Goal: Task Accomplishment & Management: Manage account settings

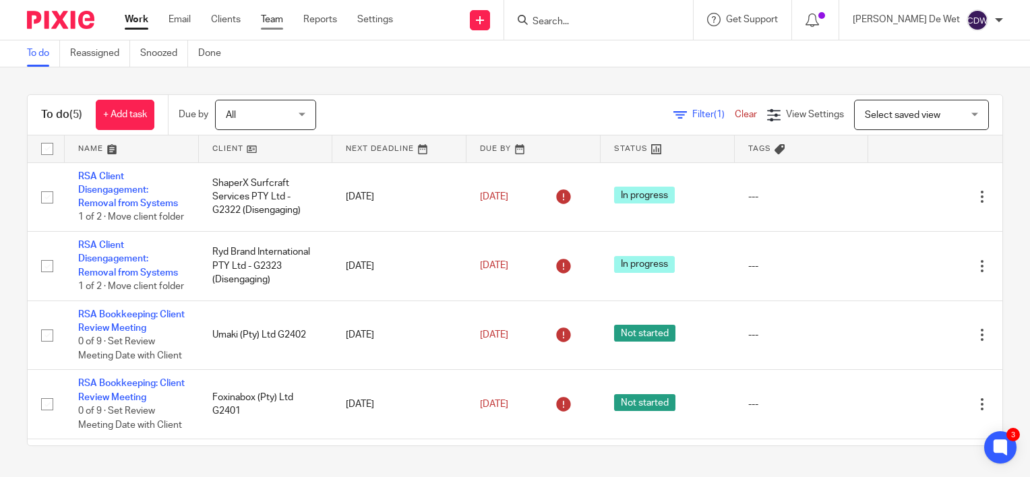
click at [267, 24] on link "Team" at bounding box center [272, 19] width 22 height 13
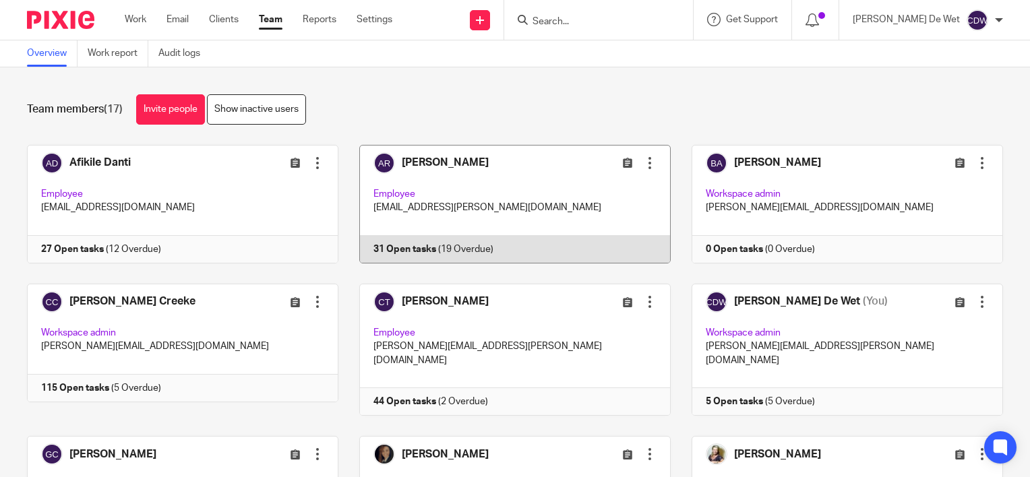
click at [527, 208] on link at bounding box center [505, 204] width 332 height 119
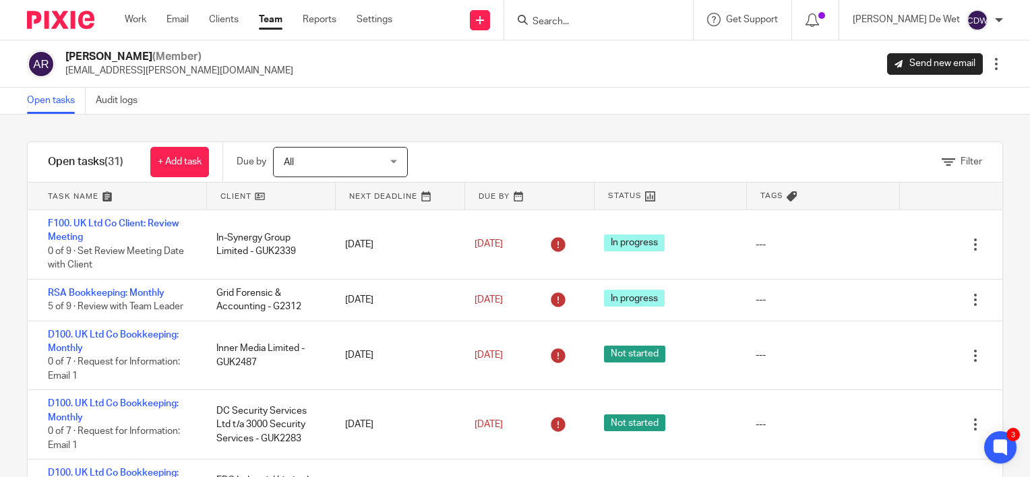
click at [240, 199] on link at bounding box center [271, 196] width 129 height 27
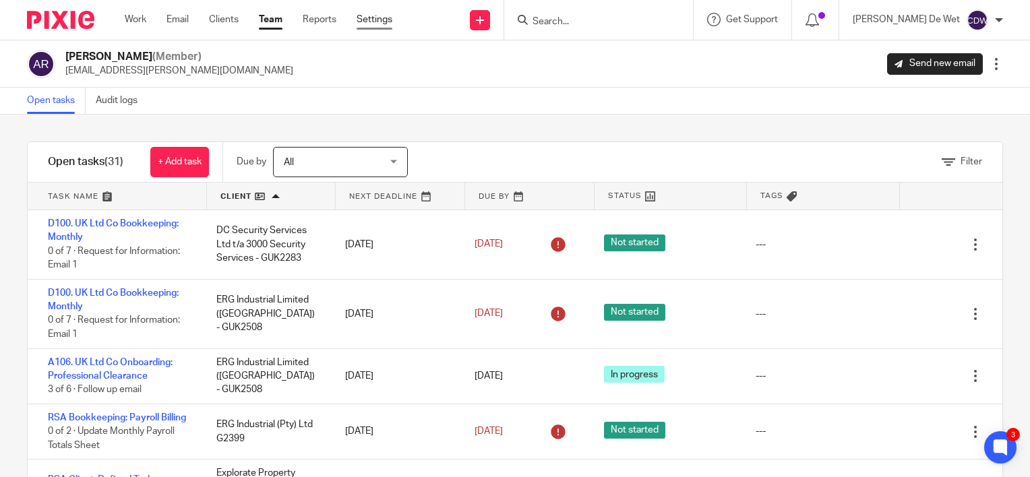
click at [382, 18] on link "Settings" at bounding box center [375, 19] width 36 height 13
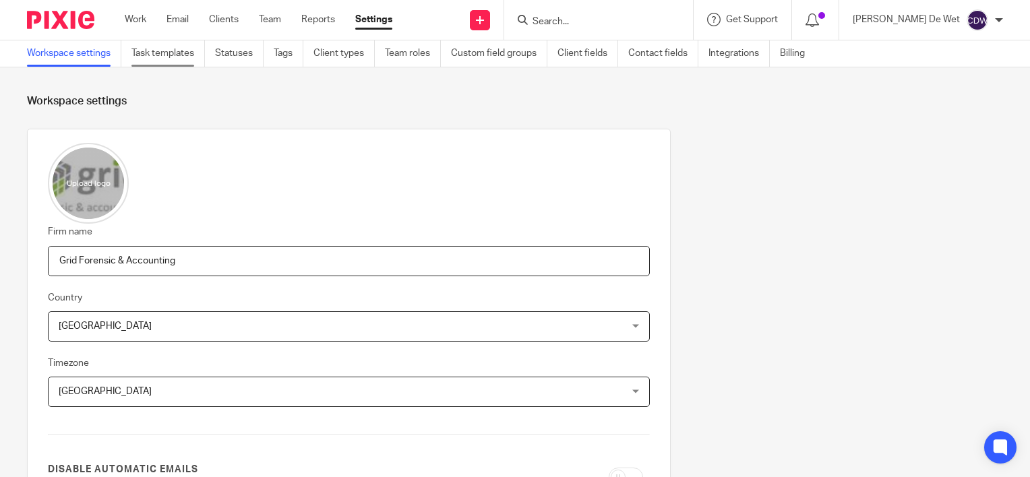
click at [183, 59] on link "Task templates" at bounding box center [168, 53] width 74 height 26
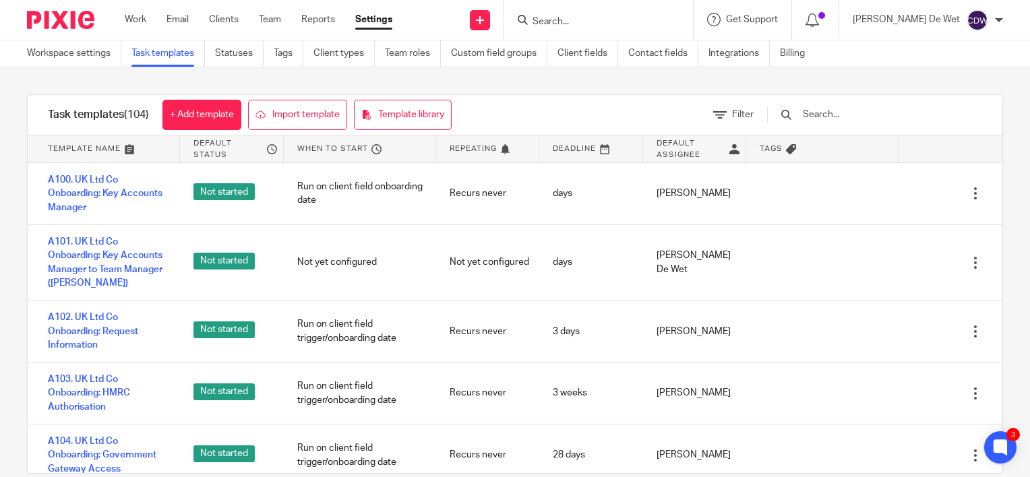
click at [848, 108] on input "text" at bounding box center [880, 114] width 157 height 15
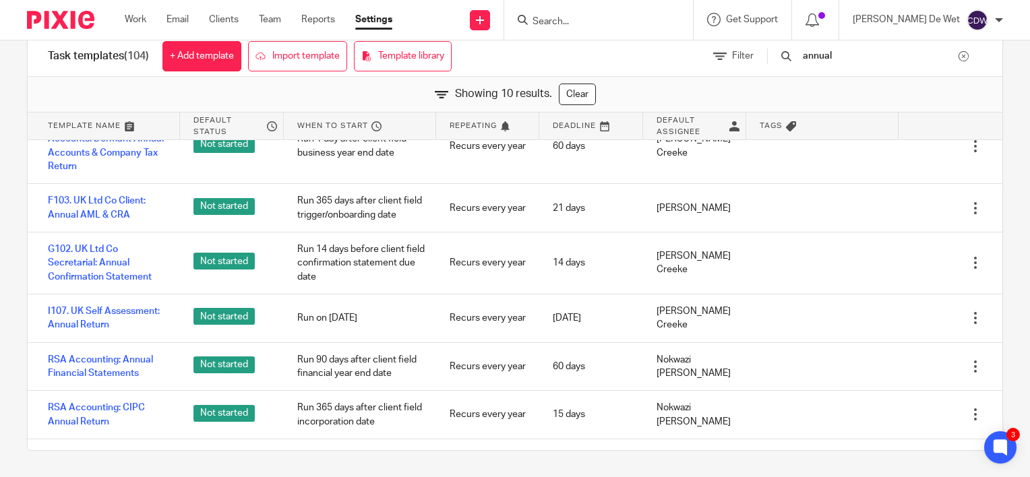
scroll to position [267, 0]
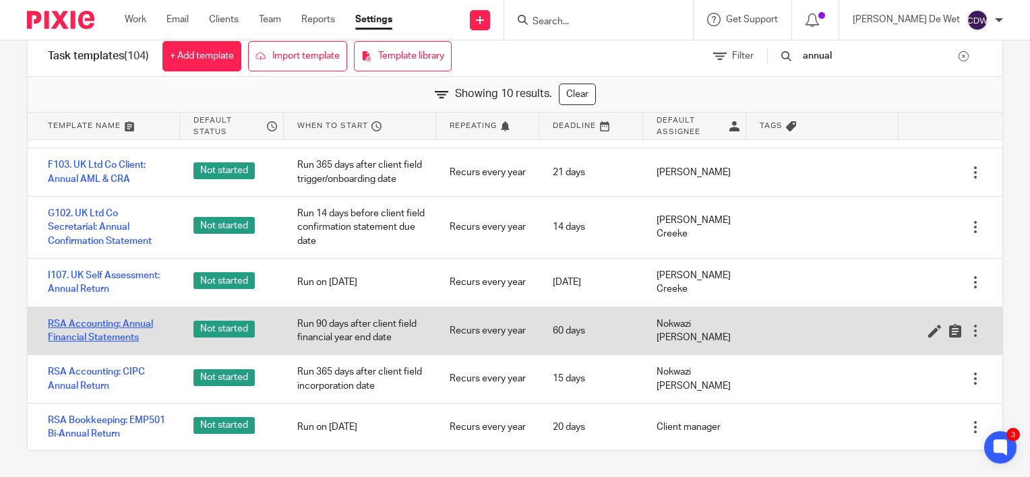
type input "annual"
click at [116, 335] on link "RSA Accounting: Annual Financial Statements" at bounding box center [107, 332] width 119 height 28
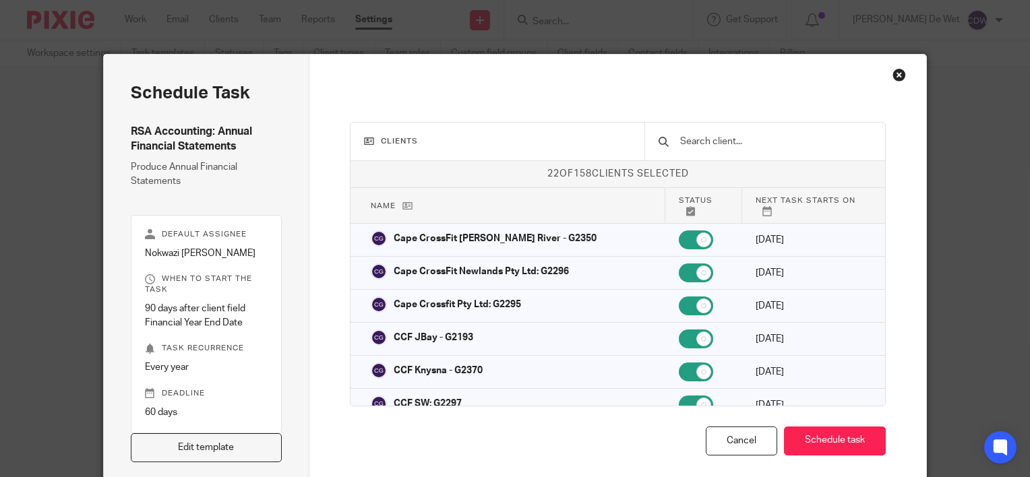
scroll to position [66, 0]
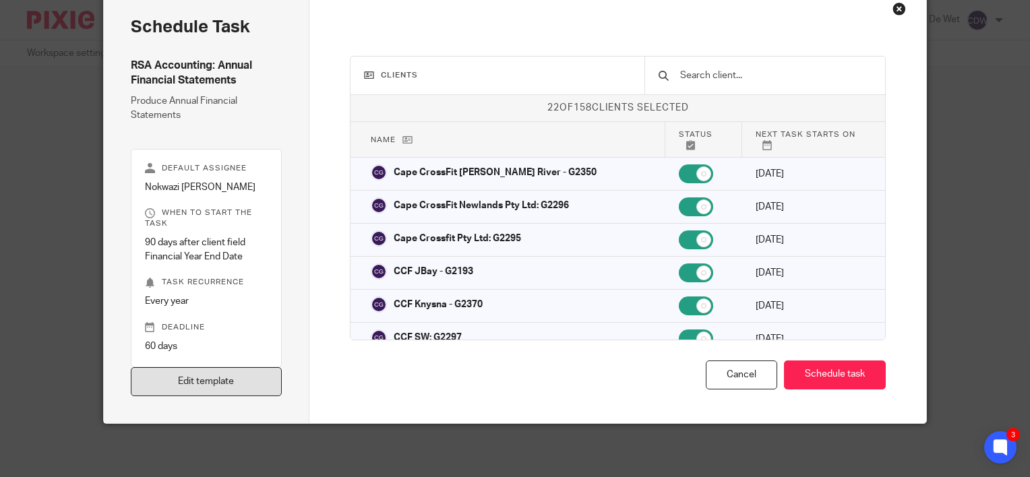
click at [269, 377] on link "Edit template" at bounding box center [206, 382] width 151 height 29
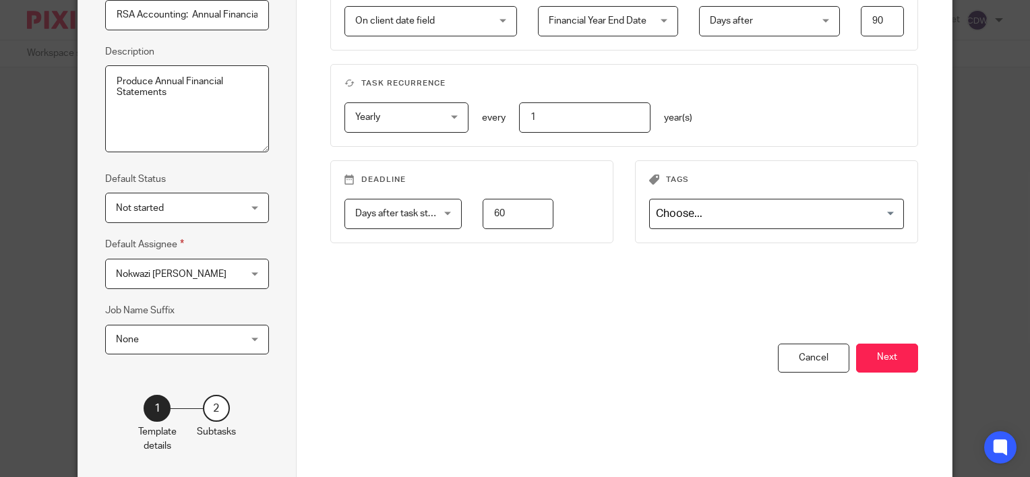
scroll to position [171, 0]
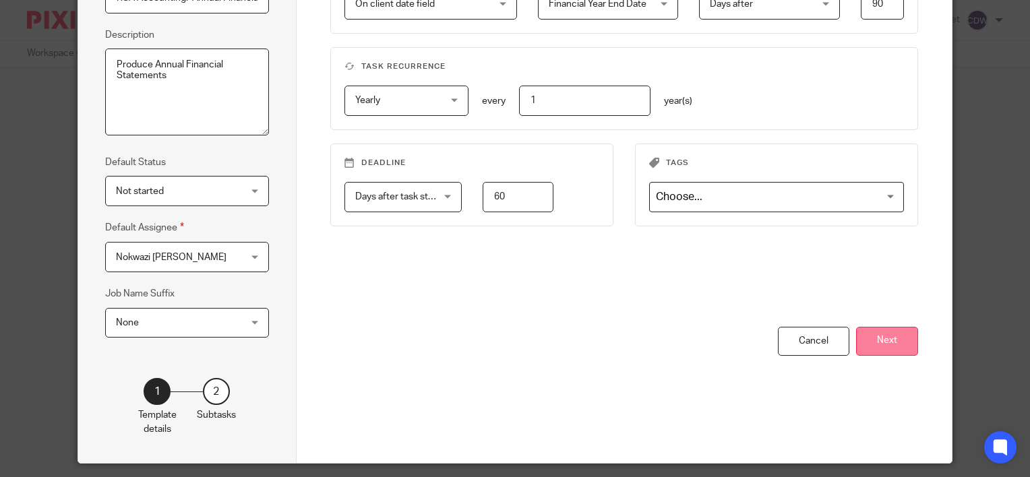
click at [896, 336] on button "Next" at bounding box center [887, 341] width 62 height 29
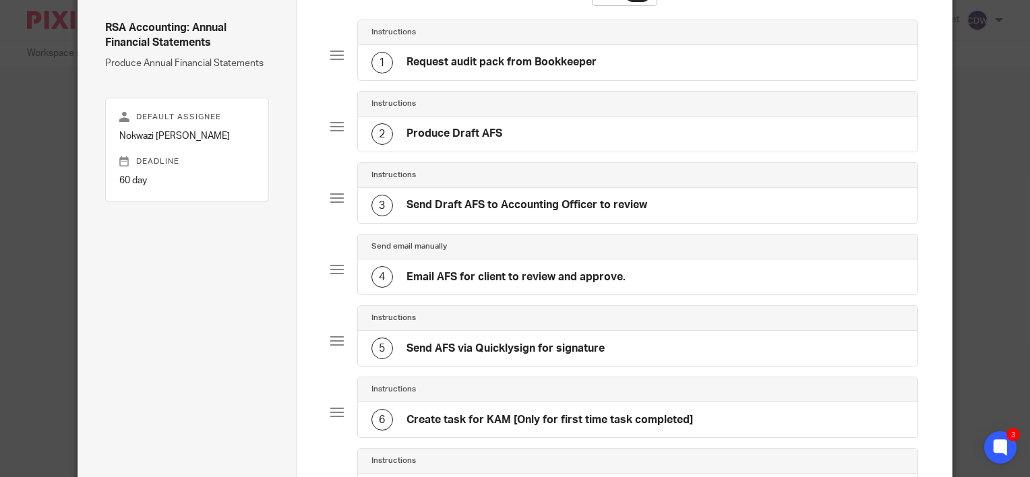
scroll to position [36, 0]
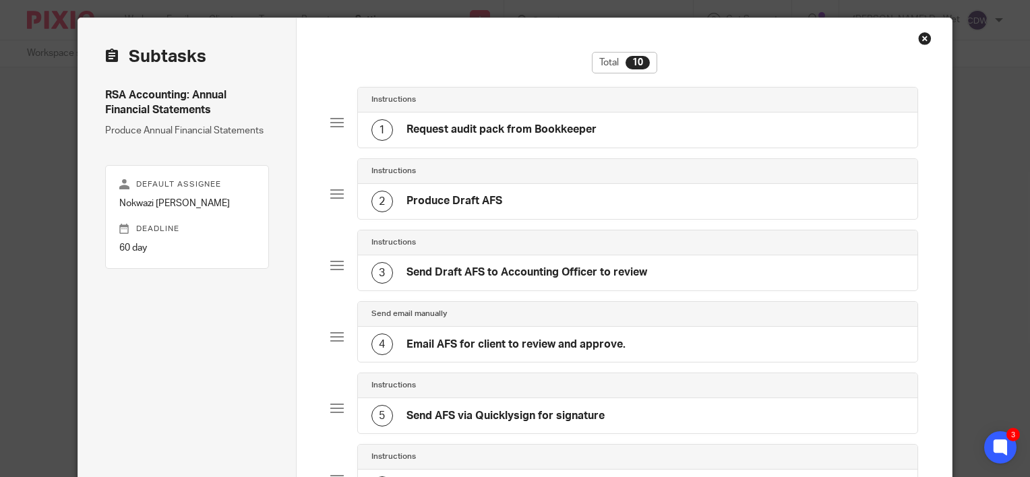
click at [923, 40] on div "Close this dialog window" at bounding box center [924, 38] width 13 height 13
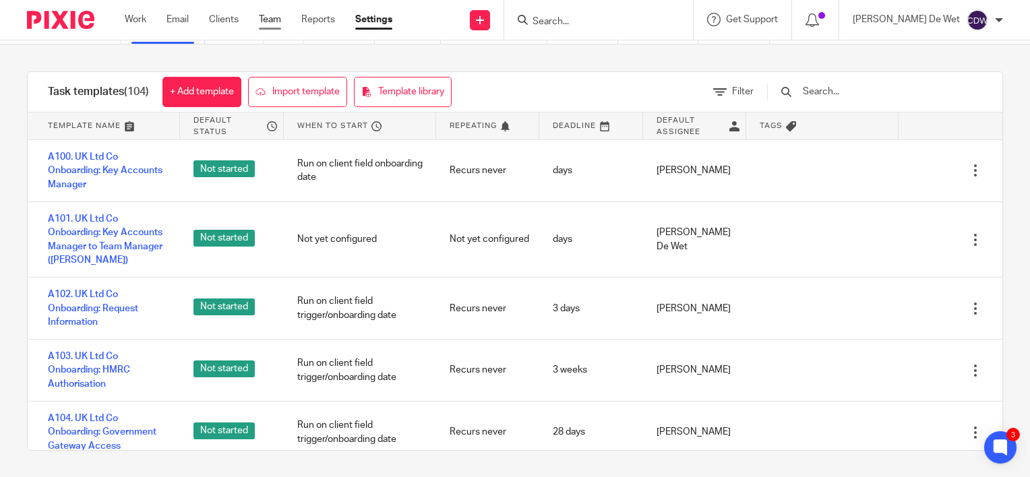
click at [268, 24] on link "Team" at bounding box center [270, 19] width 22 height 13
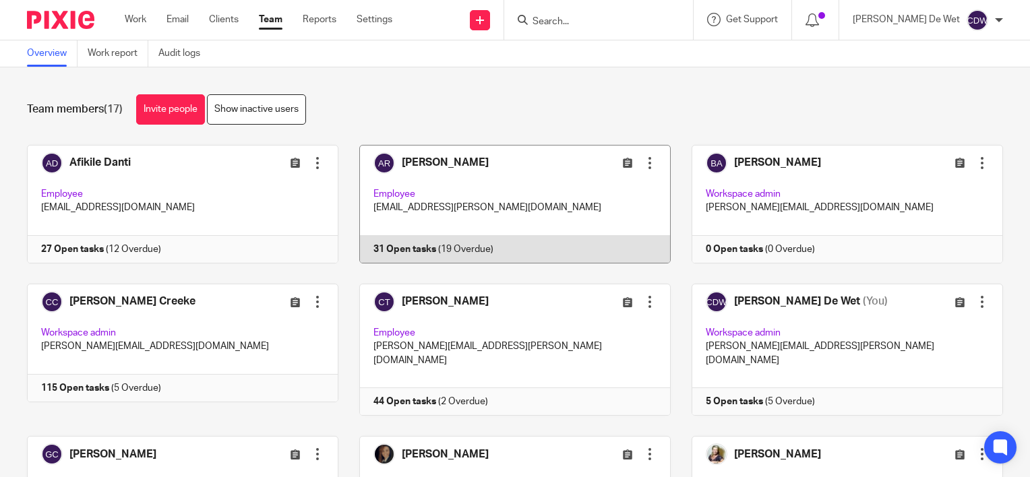
click at [552, 197] on link at bounding box center [505, 204] width 332 height 119
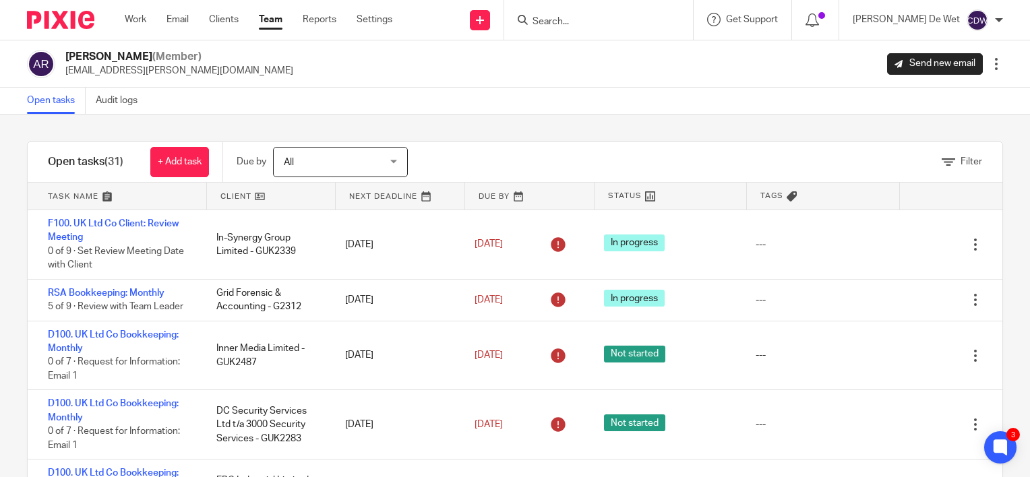
click at [272, 23] on link "Team" at bounding box center [271, 19] width 24 height 13
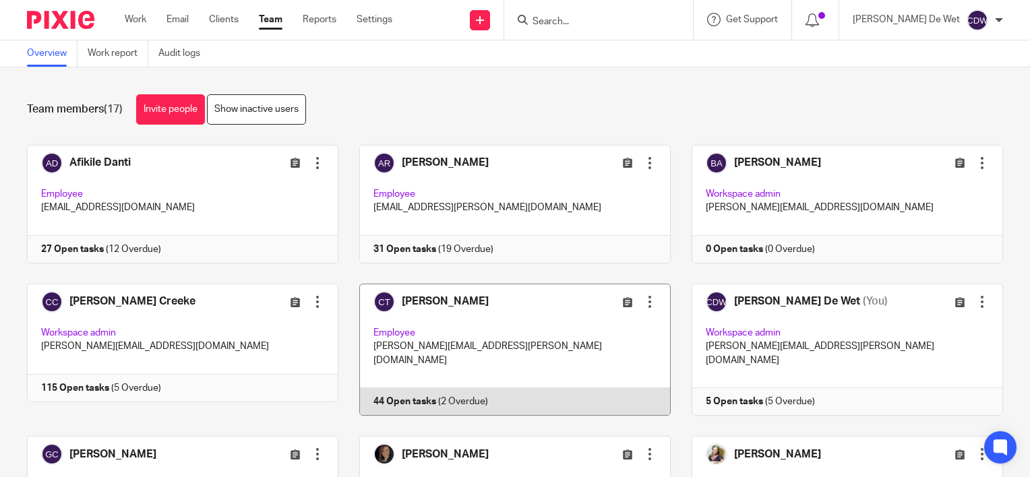
scroll to position [135, 0]
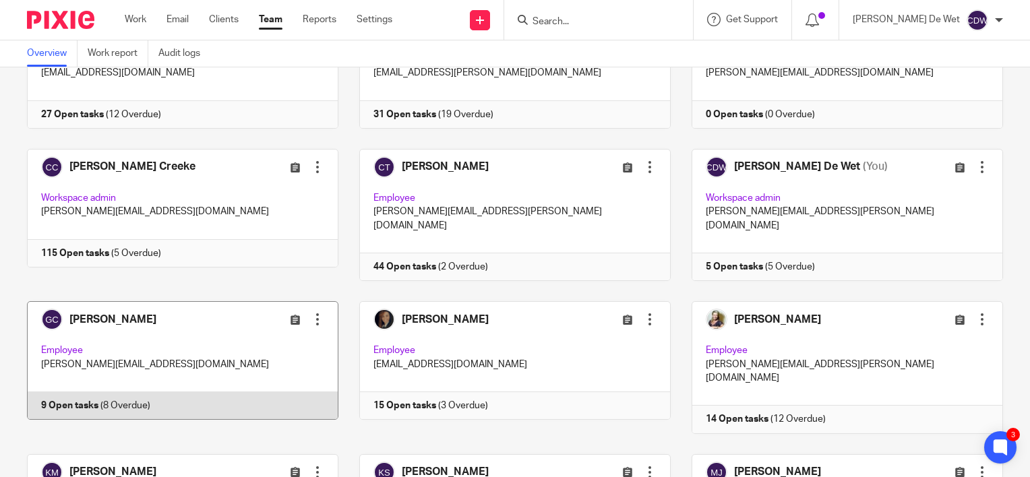
click at [253, 328] on link at bounding box center [172, 367] width 332 height 132
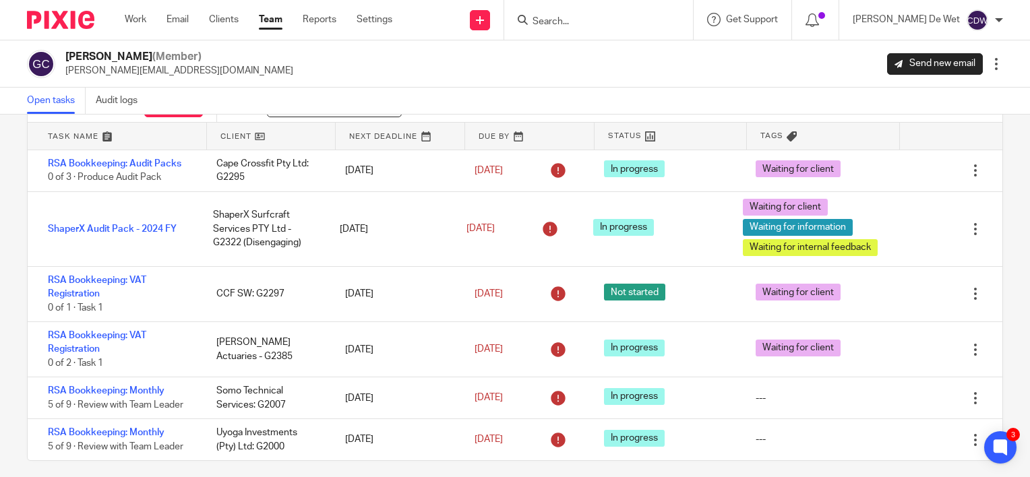
scroll to position [70, 0]
